Goal: Task Accomplishment & Management: Manage account settings

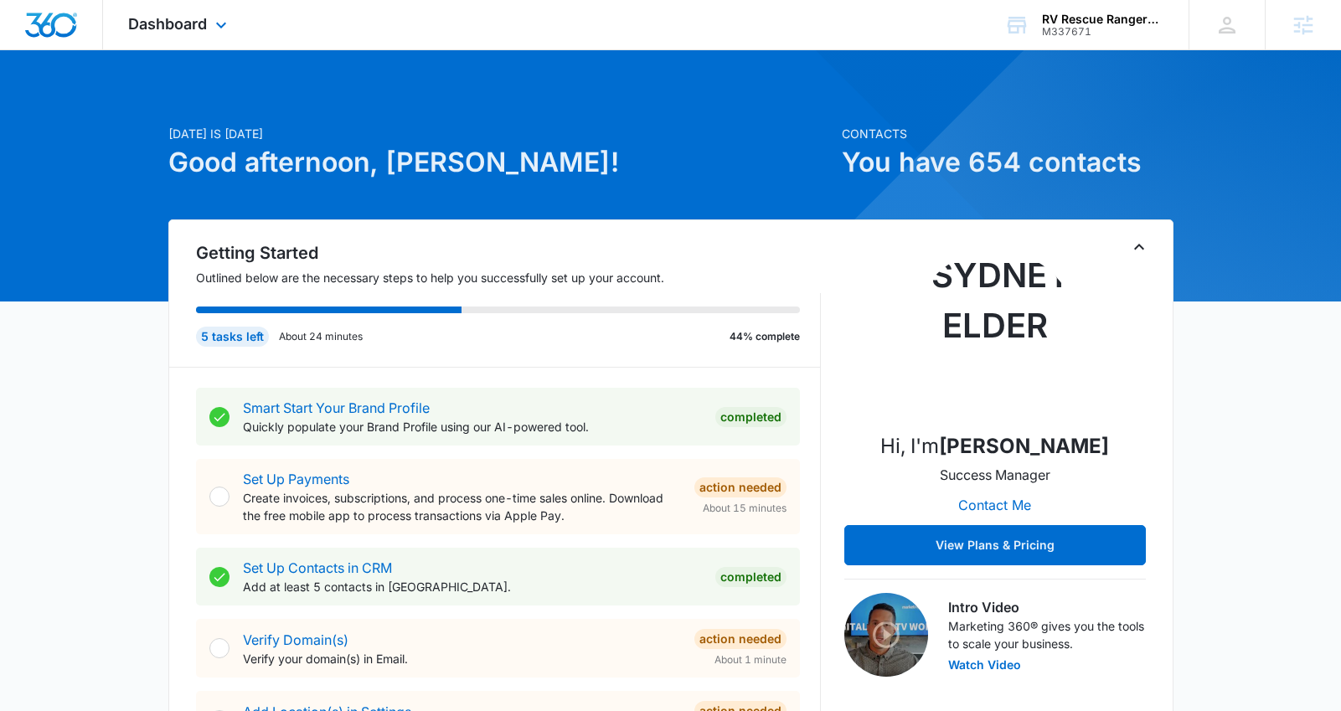
click at [62, 34] on img "Dashboard" at bounding box center [51, 25] width 54 height 25
click at [1206, 30] on div "[PERSON_NAME] [PERSON_NAME][EMAIL_ADDRESS][PERSON_NAME][DOMAIN_NAME] My Profile…" at bounding box center [1227, 24] width 76 height 49
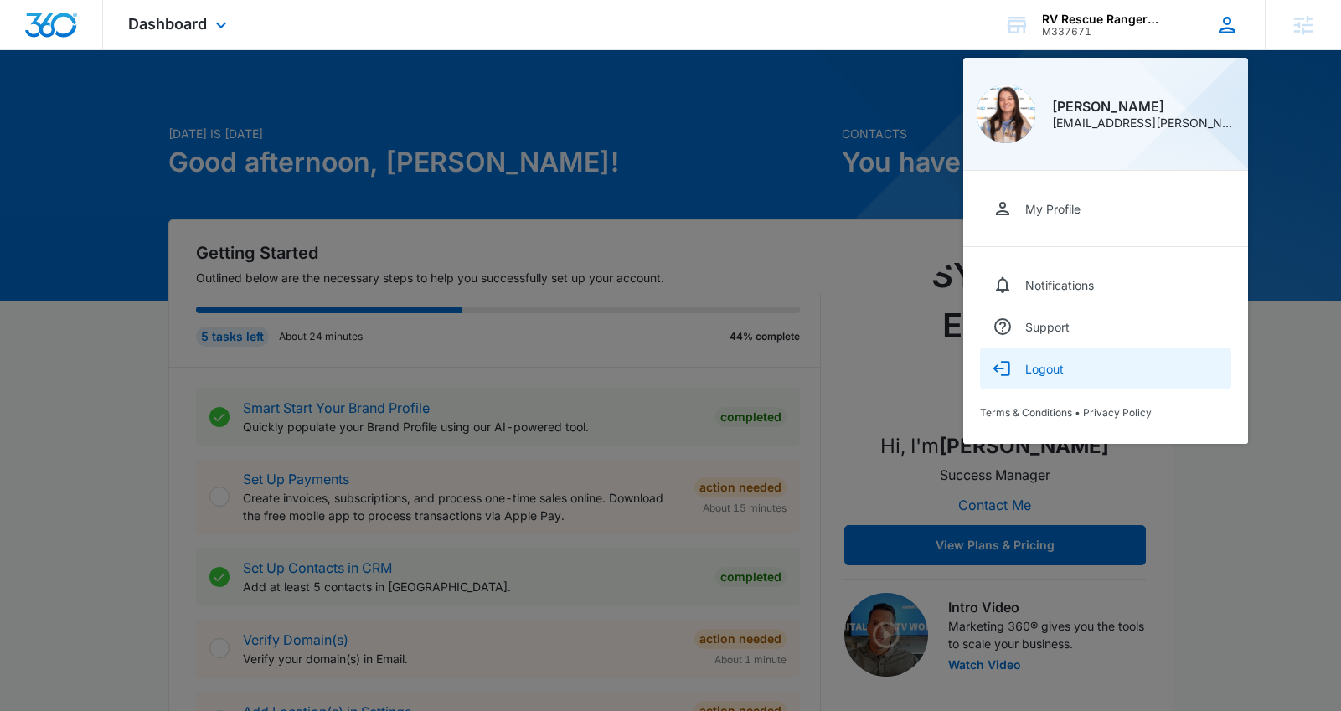
click at [1056, 364] on div "Logout" at bounding box center [1044, 369] width 39 height 14
